Goal: Information Seeking & Learning: Learn about a topic

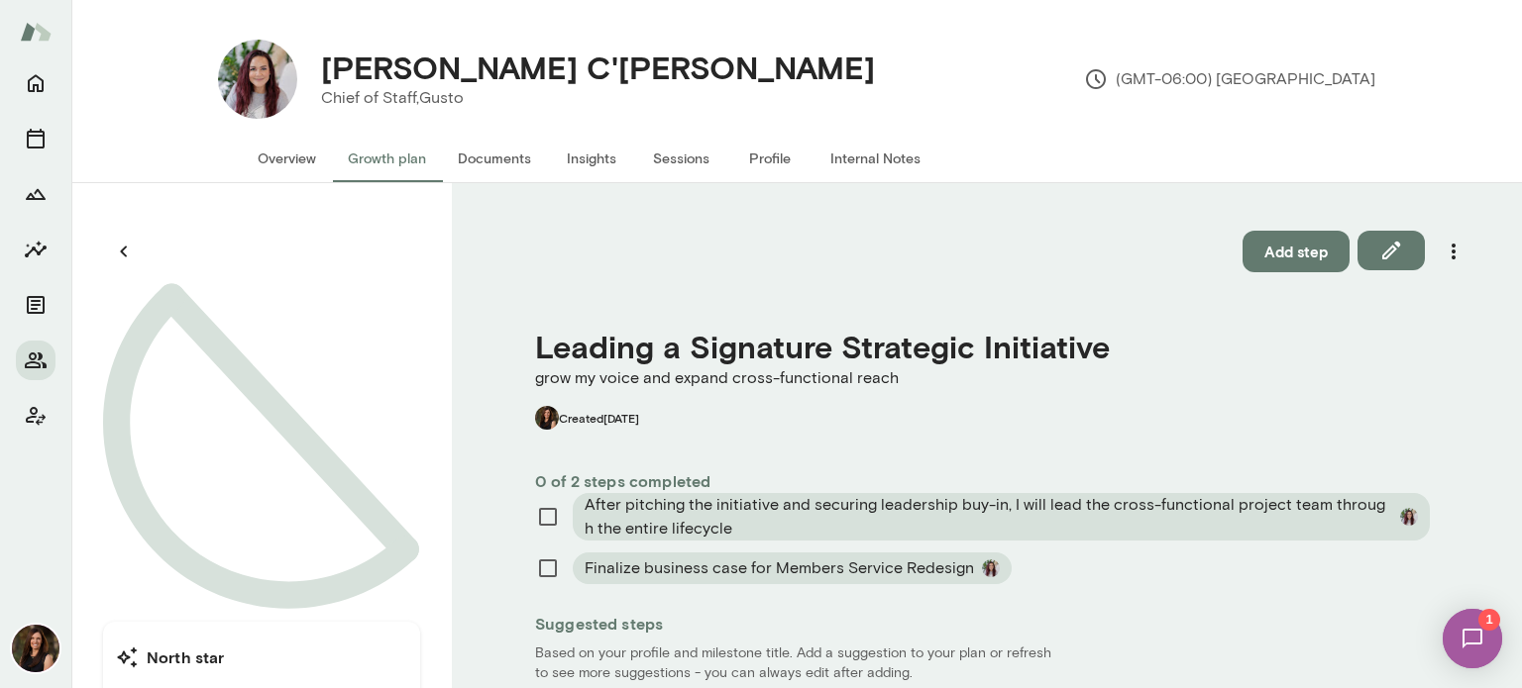
scroll to position [198, 0]
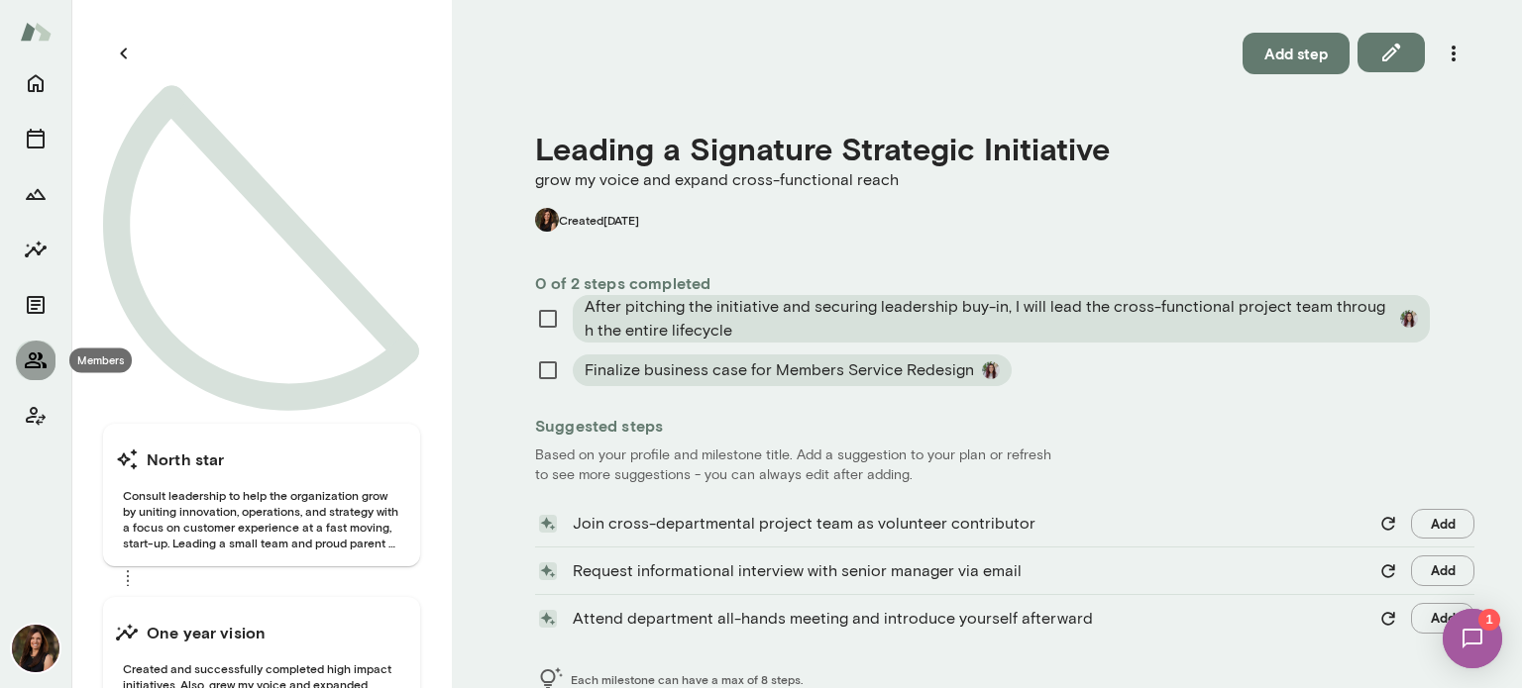
click at [35, 361] on icon "Members" at bounding box center [36, 361] width 24 height 24
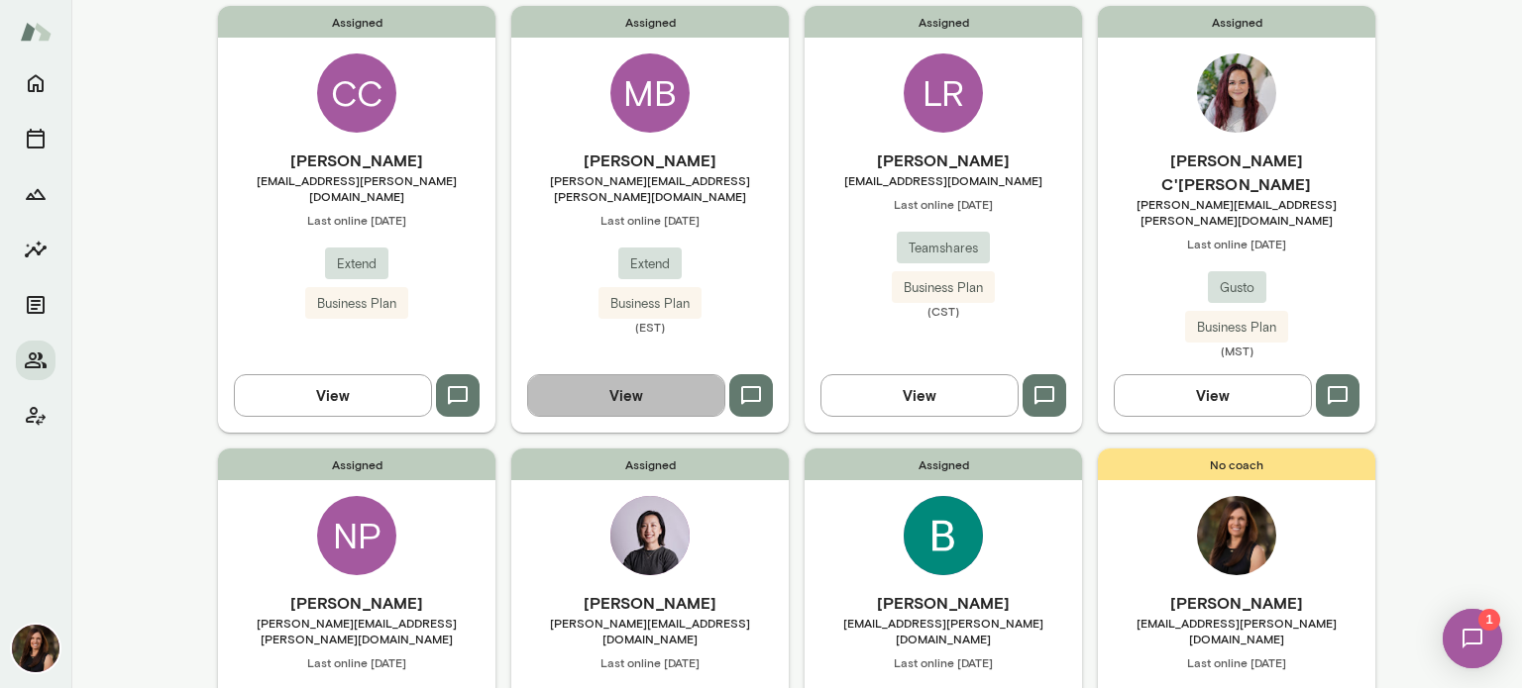
click at [608, 374] on button "View" at bounding box center [626, 395] width 198 height 42
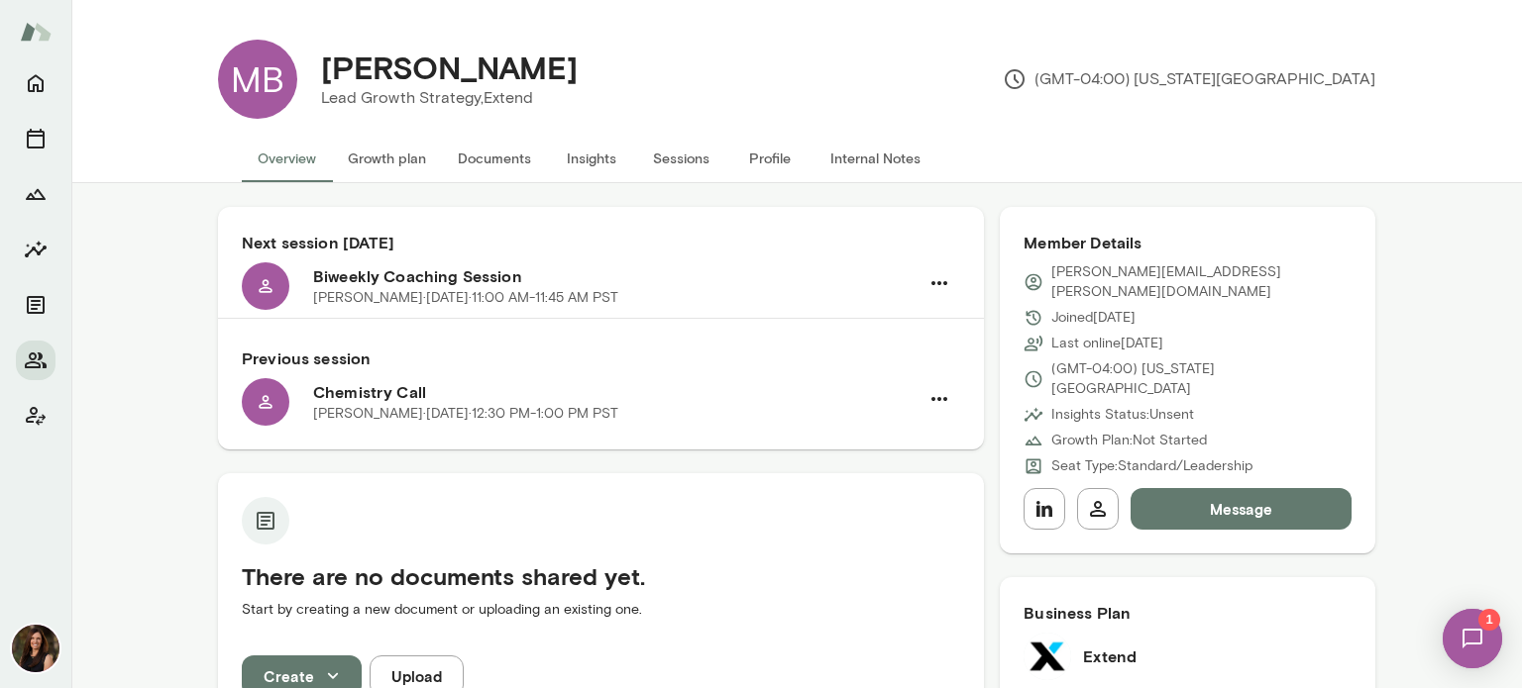
click at [1478, 635] on img at bounding box center [1471, 638] width 81 height 81
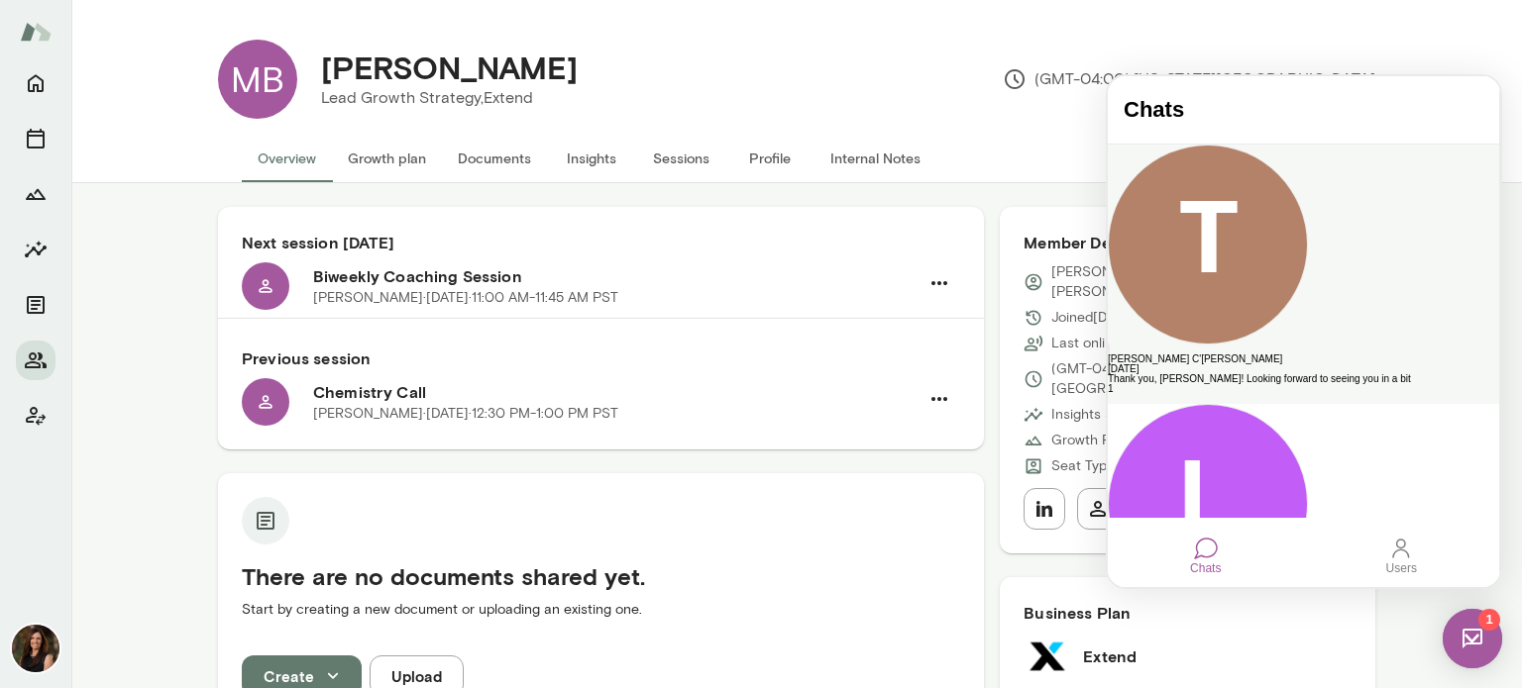
click at [1373, 374] on div "Thank you, [PERSON_NAME]! Looking forward to seeing you in a bit" at bounding box center [1302, 379] width 391 height 10
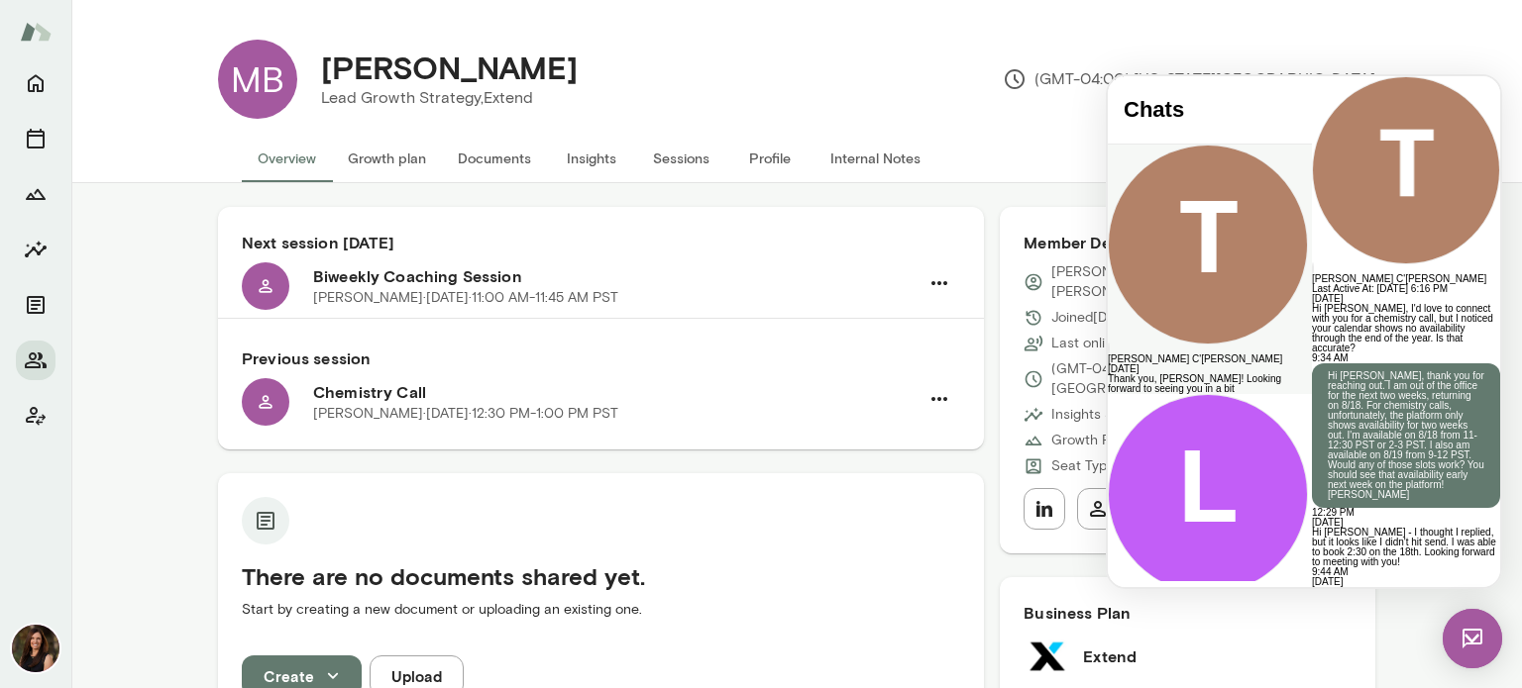
scroll to position [927, 0]
click at [993, 72] on div "[PERSON_NAME] Lead Growth Strategy, Extend (GMT-04:00) [US_STATE][GEOGRAPHIC_DA…" at bounding box center [836, 79] width 1078 height 79
click at [1478, 634] on img at bounding box center [1471, 638] width 59 height 59
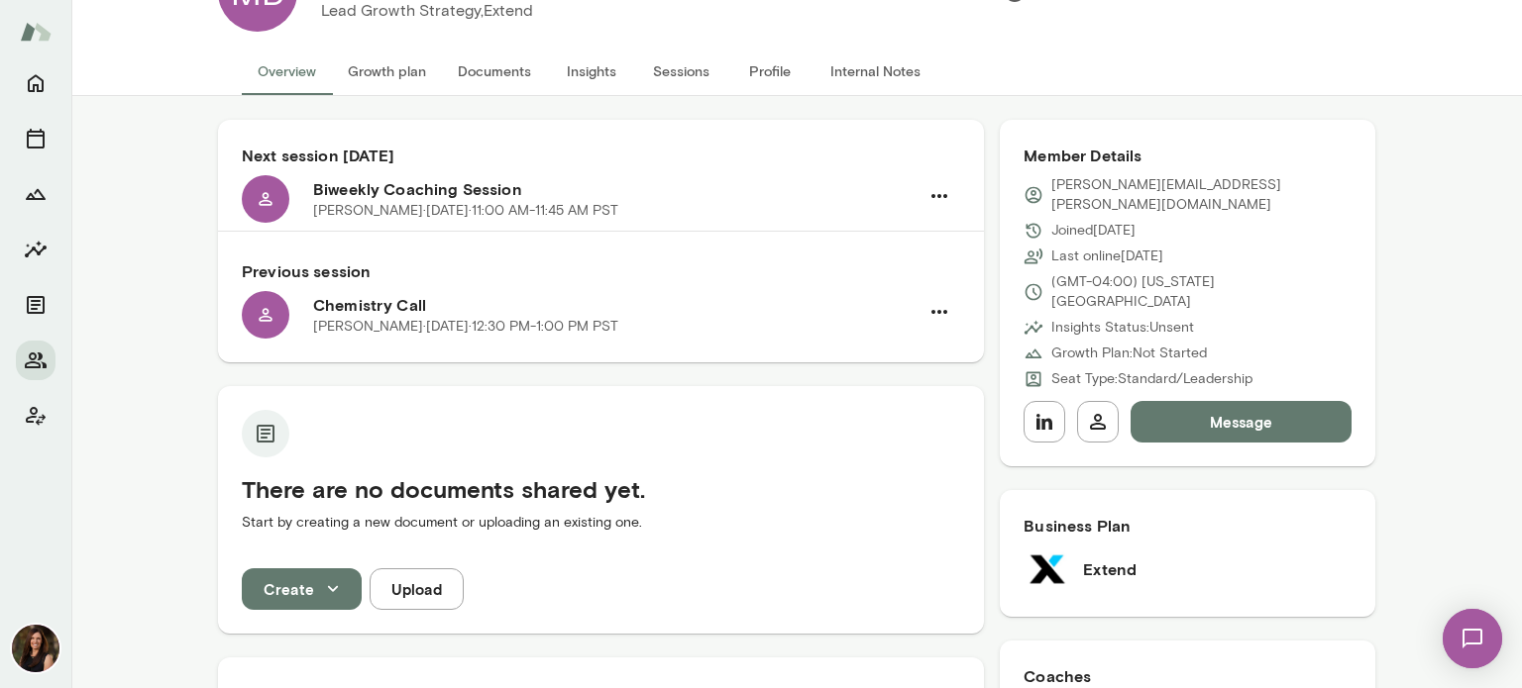
scroll to position [0, 0]
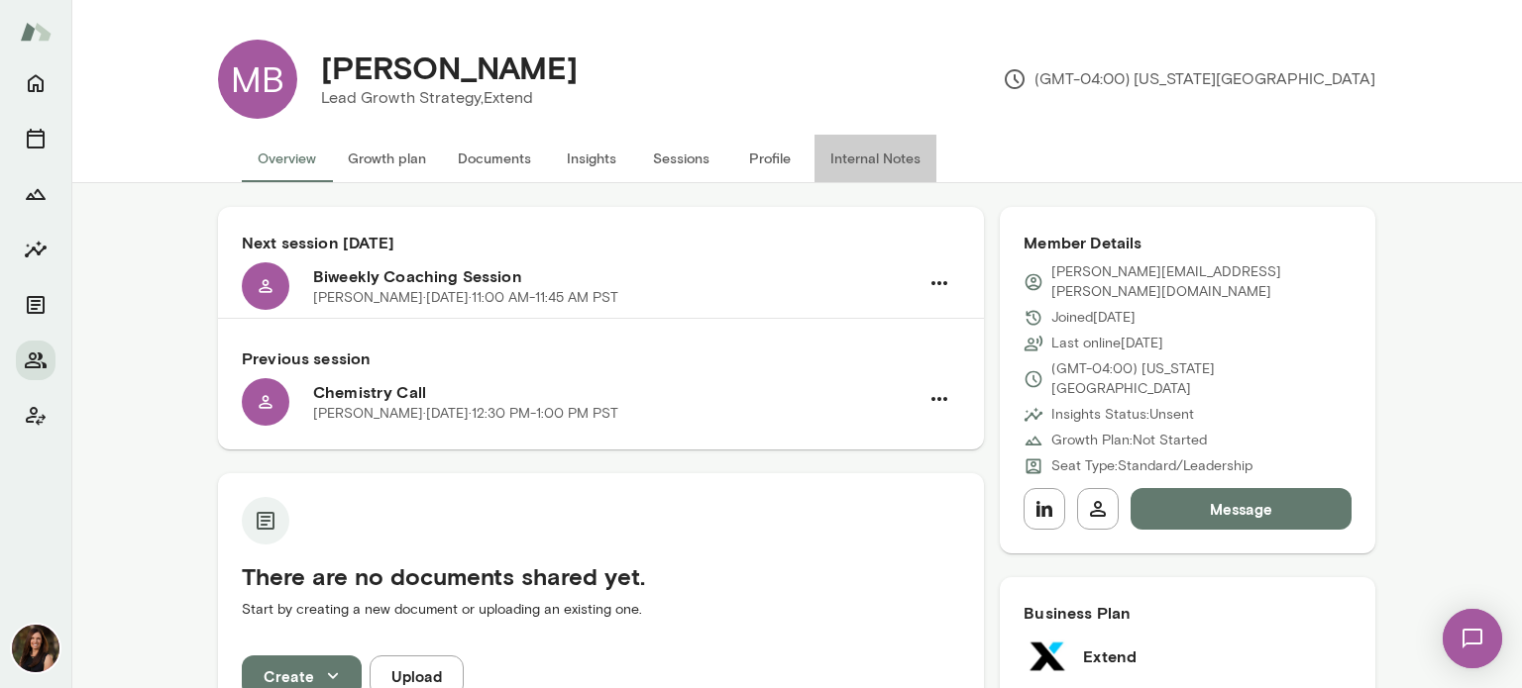
click at [849, 160] on button "Internal Notes" at bounding box center [875, 159] width 122 height 48
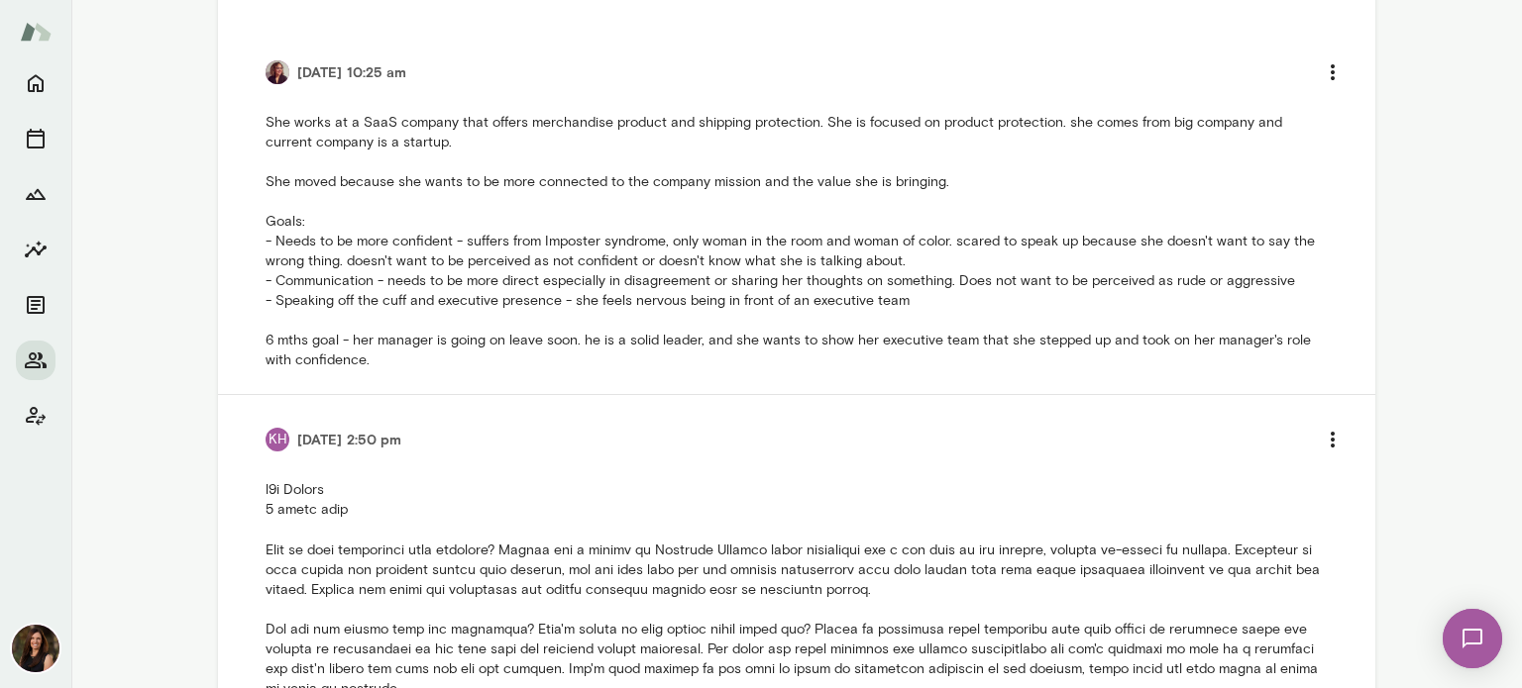
scroll to position [487, 0]
click at [42, 85] on icon "Home" at bounding box center [36, 84] width 16 height 18
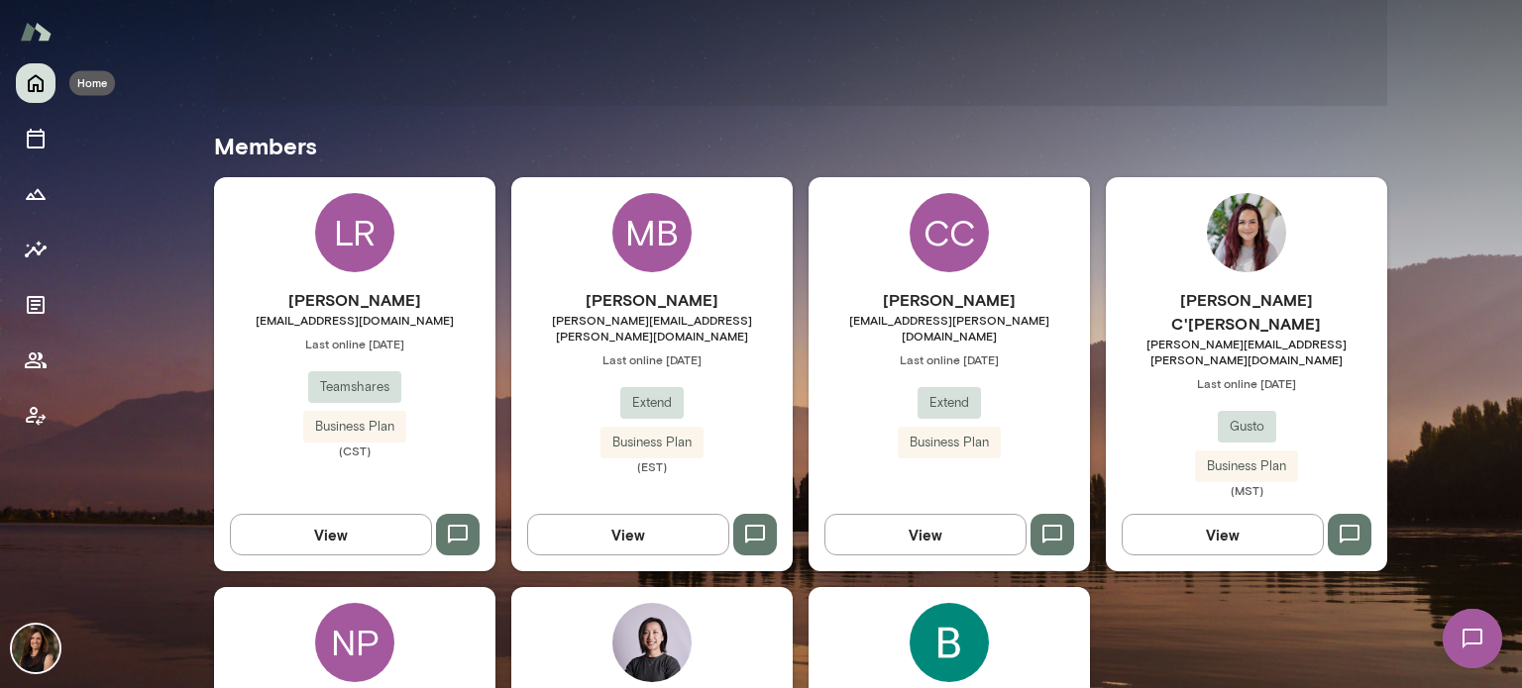
scroll to position [460, 0]
